Goal: Complete application form

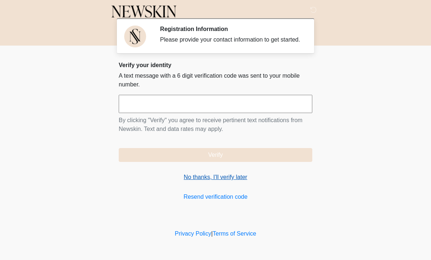
click at [210, 182] on link "No thanks, I'll verify later" at bounding box center [216, 177] width 194 height 9
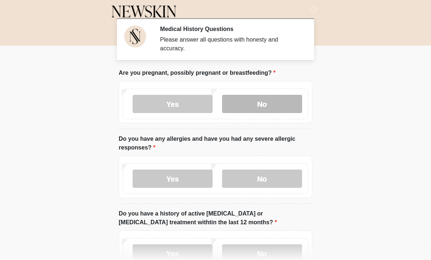
click at [282, 103] on label "No" at bounding box center [262, 104] width 80 height 18
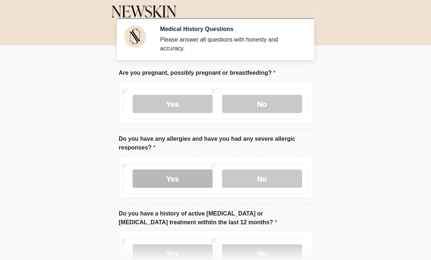
click at [190, 182] on label "Yes" at bounding box center [173, 179] width 80 height 18
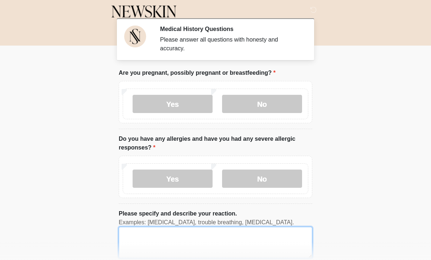
click at [162, 231] on textarea "Please specify and describe your reaction." at bounding box center [216, 242] width 194 height 31
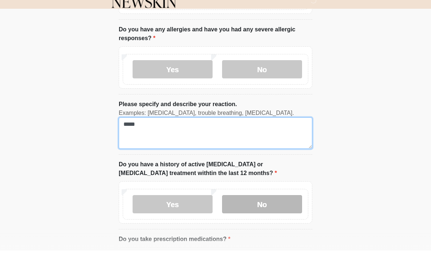
type textarea "*****"
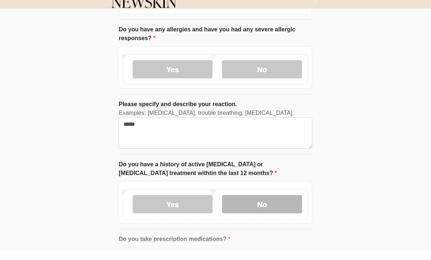
click at [267, 205] on label "No" at bounding box center [262, 214] width 80 height 18
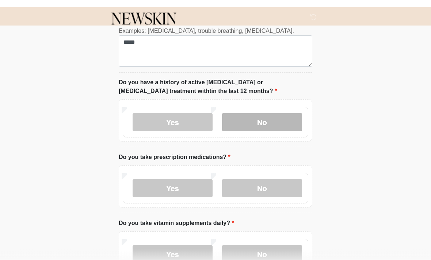
scroll to position [197, 0]
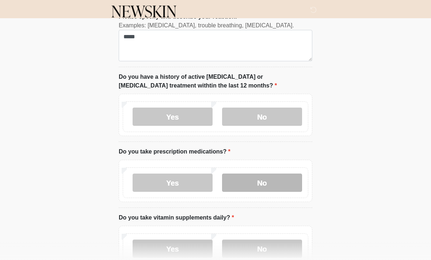
click at [278, 182] on label "No" at bounding box center [262, 183] width 80 height 18
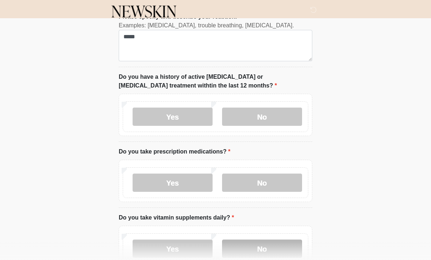
click at [275, 252] on label "No" at bounding box center [262, 249] width 80 height 18
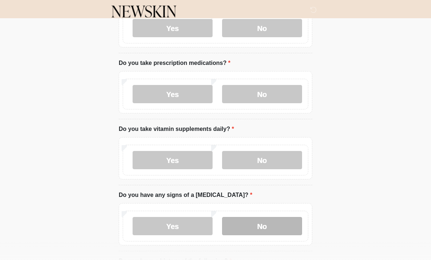
click at [290, 226] on label "No" at bounding box center [262, 226] width 80 height 18
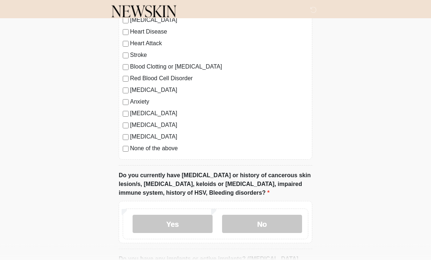
scroll to position [565, 0]
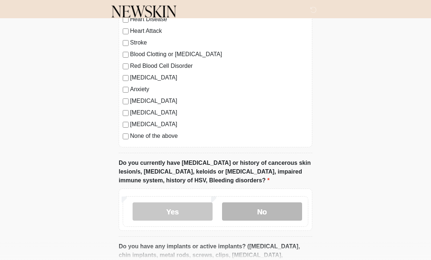
click at [281, 216] on label "No" at bounding box center [262, 212] width 80 height 18
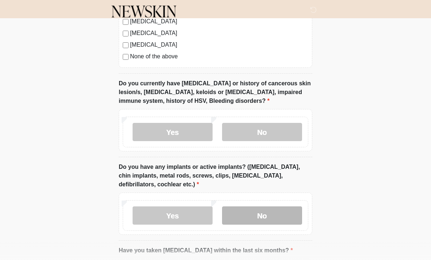
click at [291, 219] on label "No" at bounding box center [262, 216] width 80 height 18
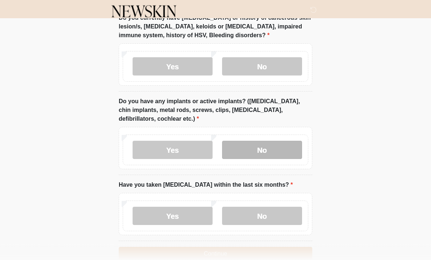
scroll to position [711, 0]
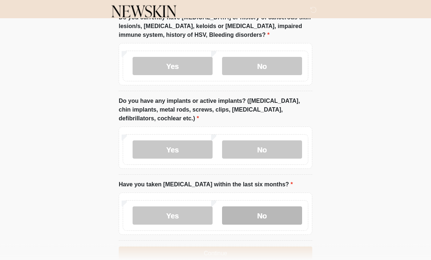
click at [287, 216] on label "No" at bounding box center [262, 216] width 80 height 18
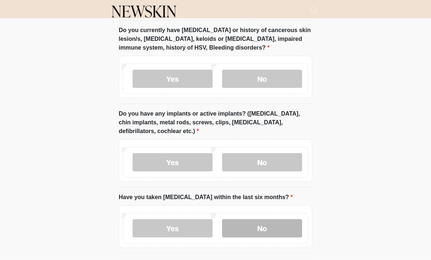
scroll to position [725, 0]
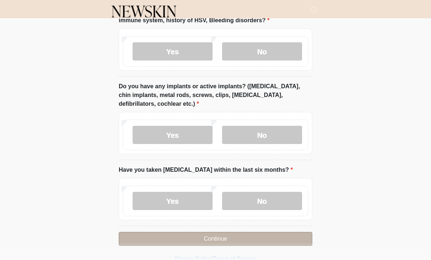
click at [287, 237] on button "Continue" at bounding box center [216, 239] width 194 height 14
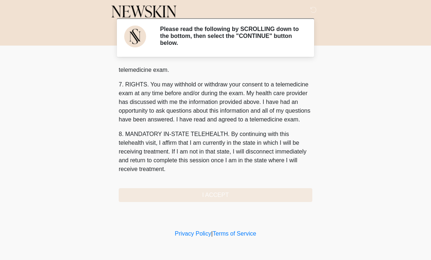
scroll to position [309, 0]
click at [235, 197] on button "I ACCEPT" at bounding box center [216, 195] width 194 height 14
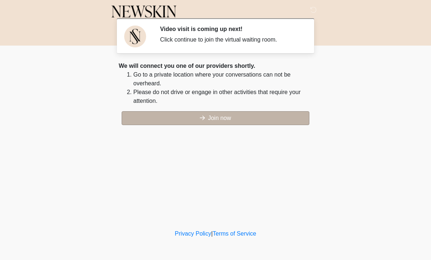
click at [147, 121] on button "Join now" at bounding box center [216, 118] width 188 height 14
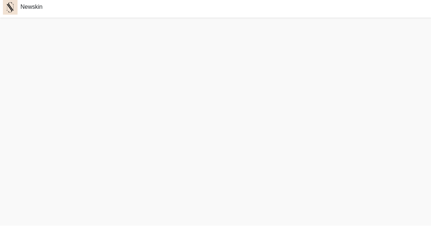
scroll to position [2, 0]
